Goal: Information Seeking & Learning: Learn about a topic

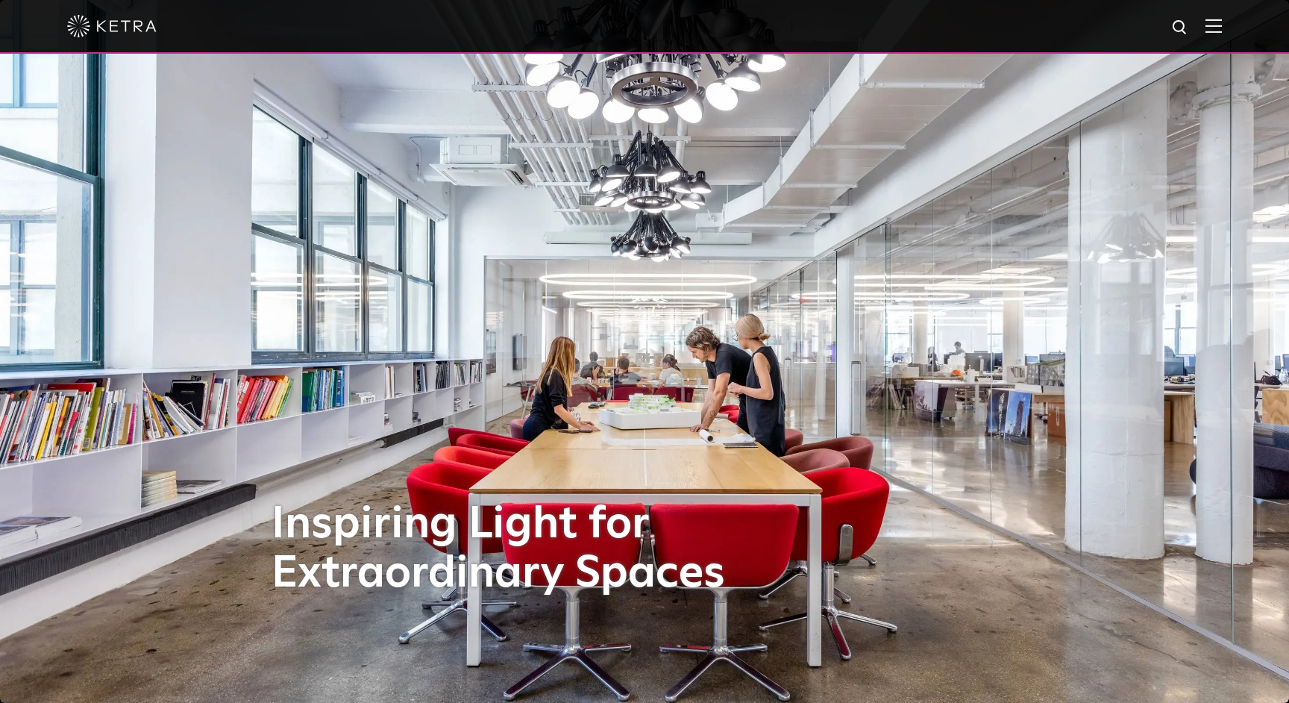
click at [1180, 25] on img at bounding box center [1180, 28] width 19 height 19
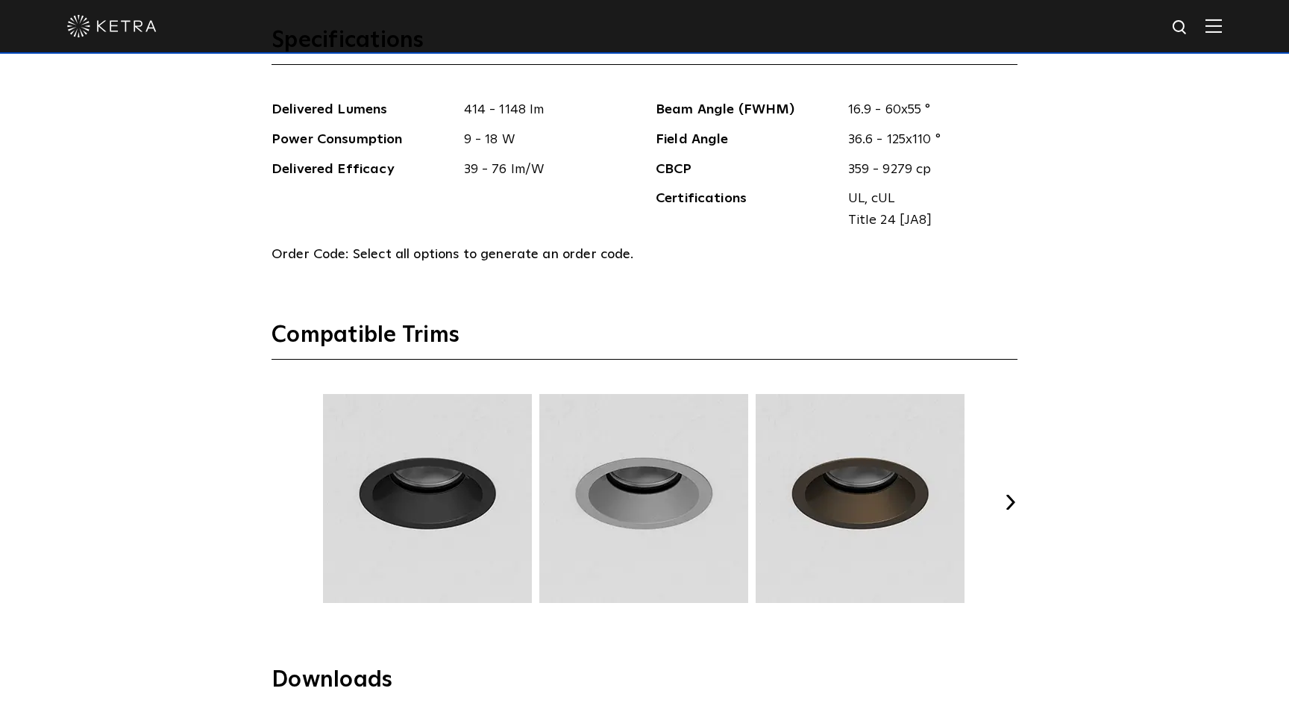
scroll to position [1722, 0]
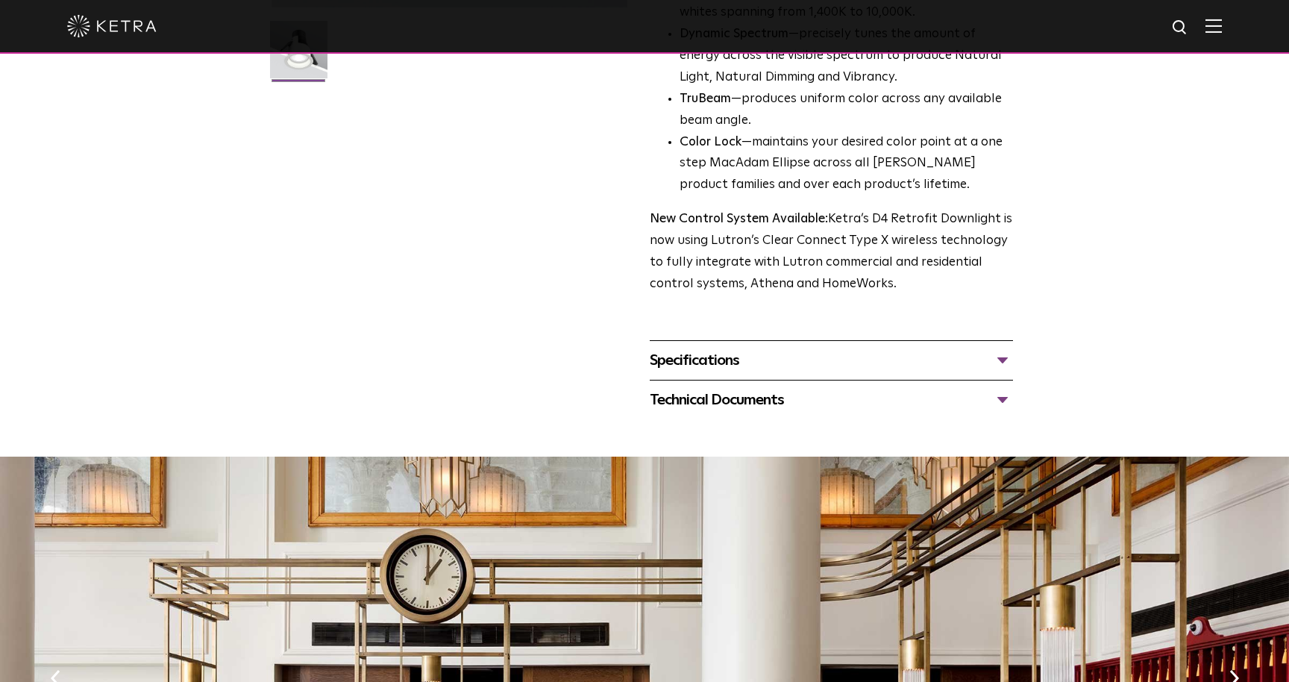
scroll to position [467, 0]
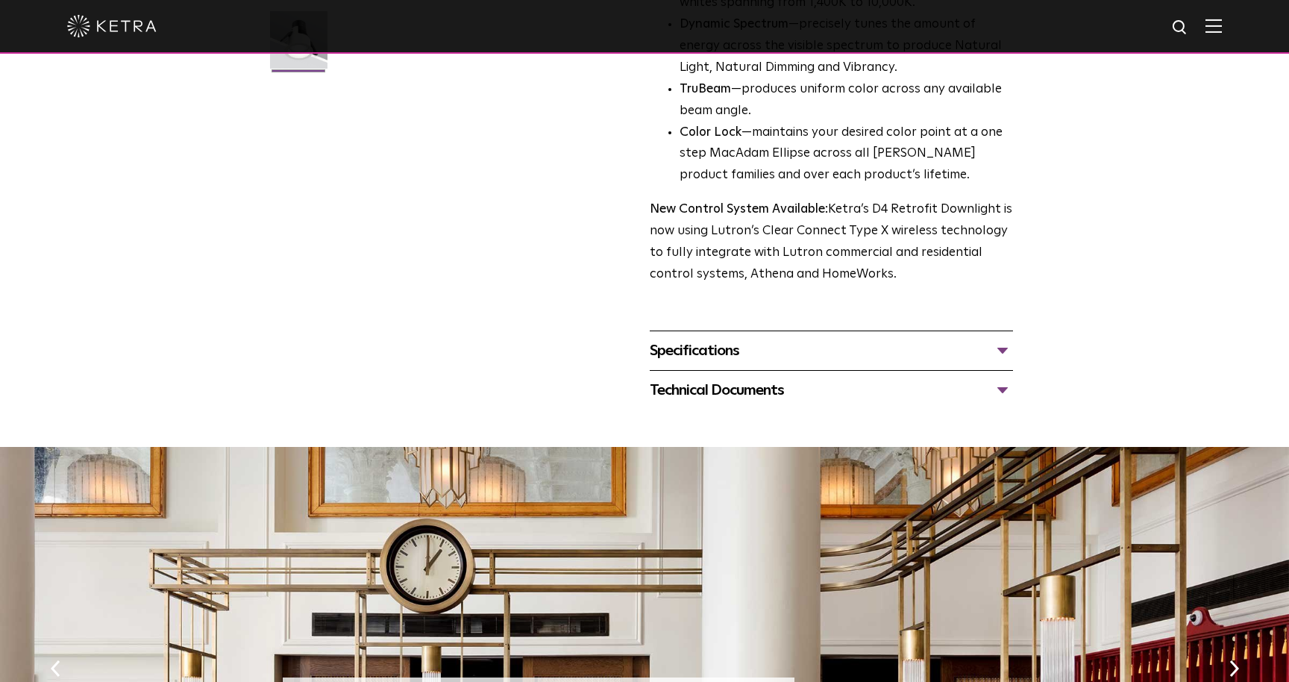
click at [990, 339] on div "Specifications" at bounding box center [831, 351] width 363 height 24
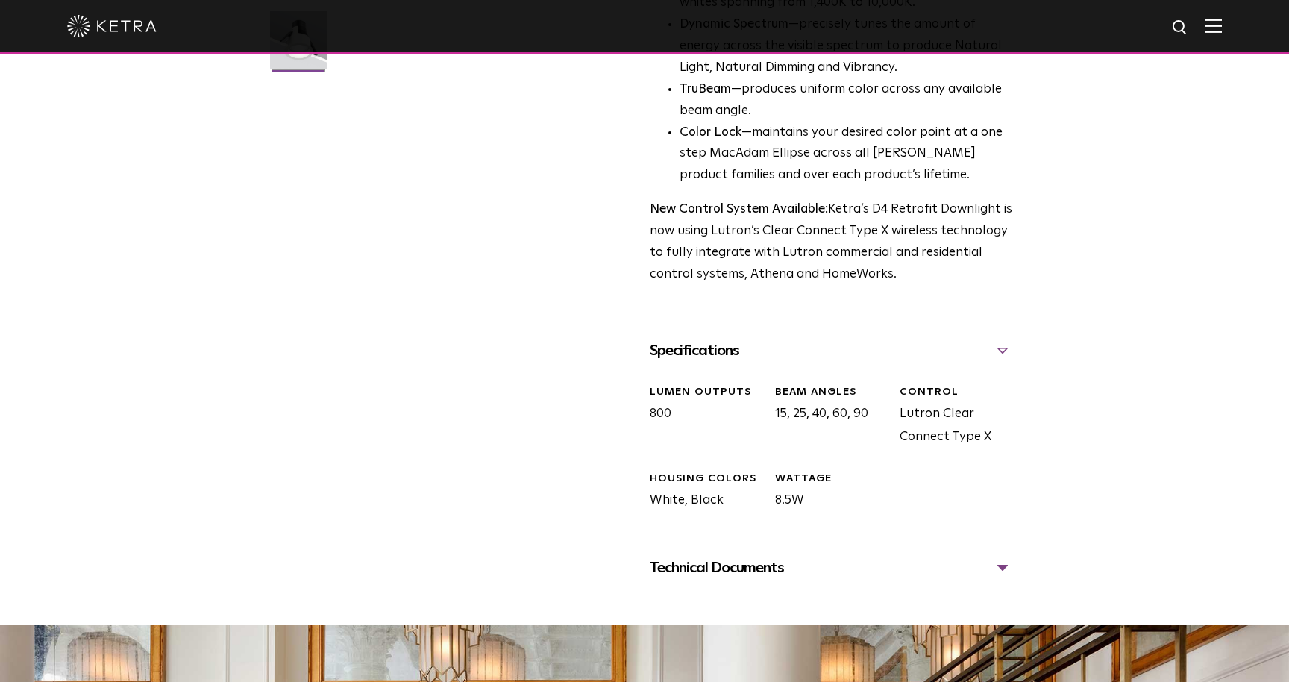
click at [990, 339] on div "Specifications" at bounding box center [831, 351] width 363 height 24
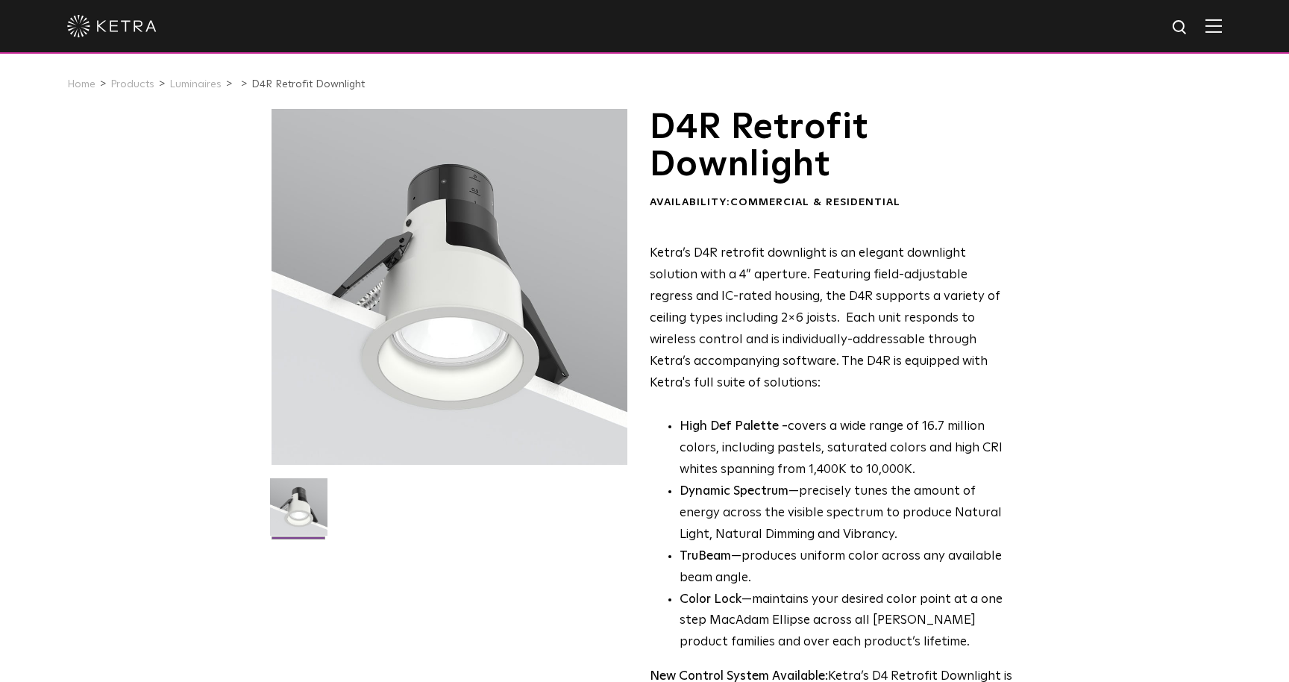
scroll to position [0, 0]
